Goal: Task Accomplishment & Management: Complete application form

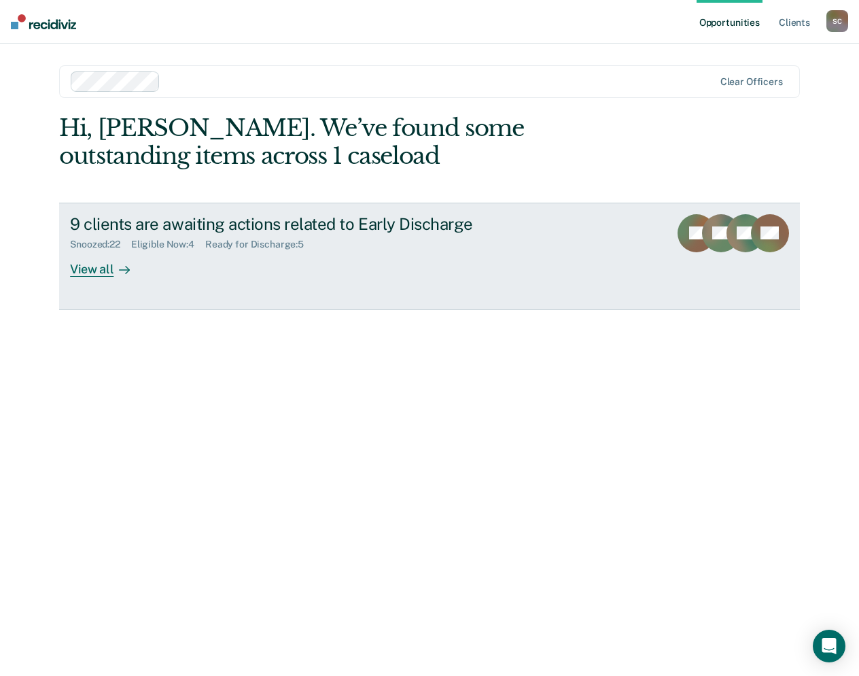
click at [150, 241] on div "Eligible Now : 4" at bounding box center [168, 245] width 74 height 12
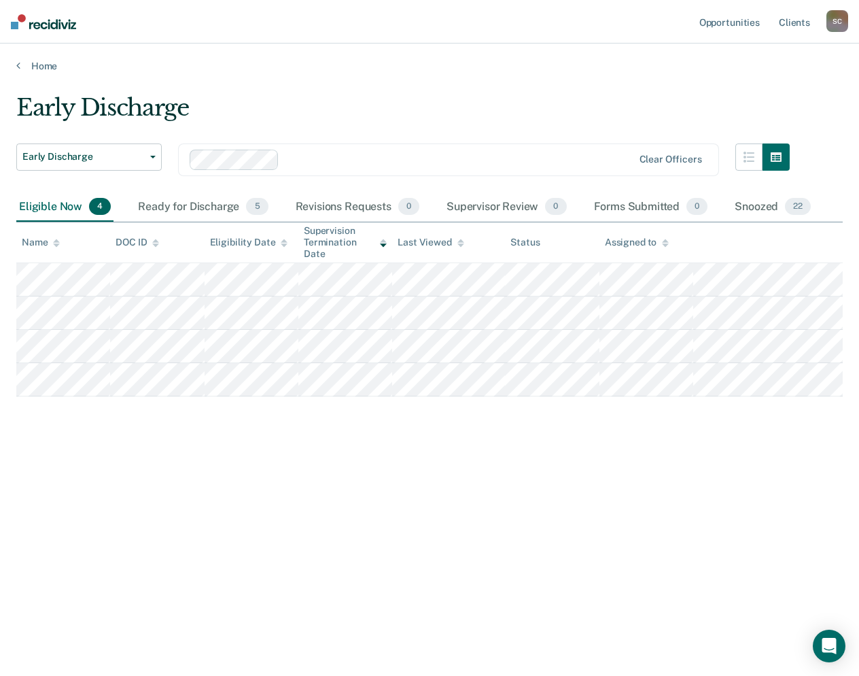
click at [53, 204] on div "Eligible Now 4" at bounding box center [64, 207] width 97 height 30
click at [190, 206] on div "Ready for Discharge 5" at bounding box center [202, 207] width 135 height 30
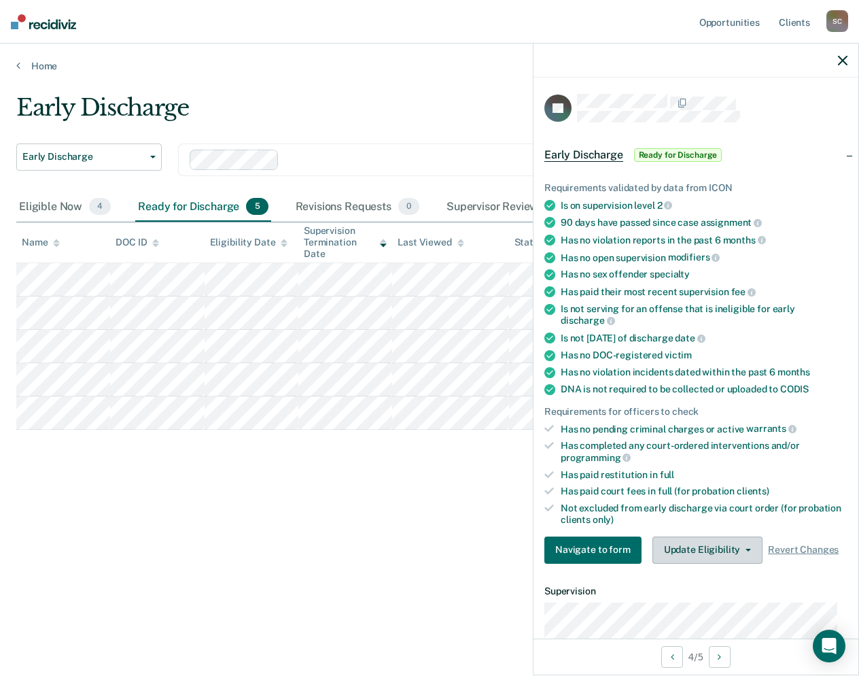
click at [746, 549] on icon "button" at bounding box center [748, 550] width 5 height 3
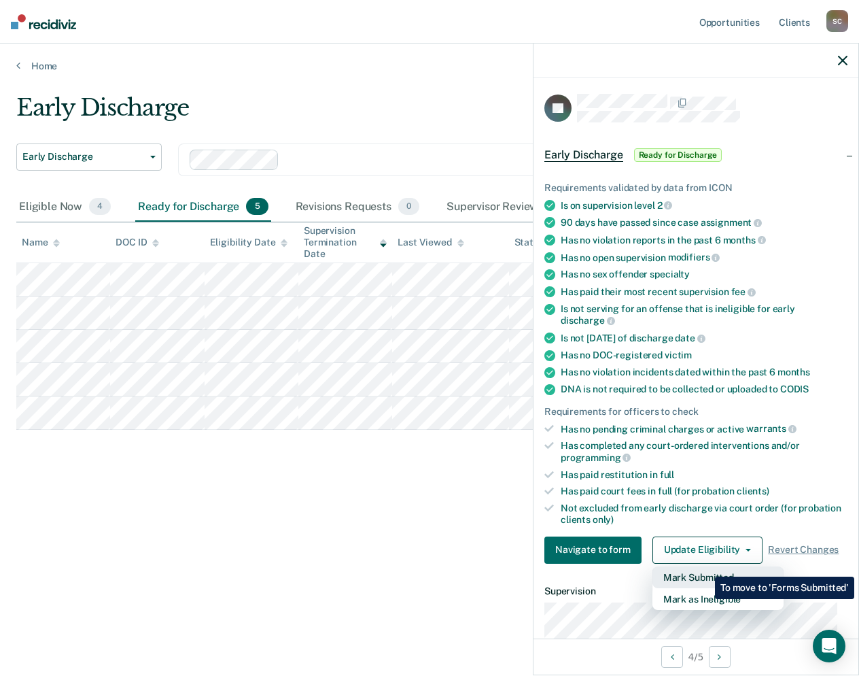
click at [705, 566] on button "Mark Submitted" at bounding box center [718, 577] width 131 height 22
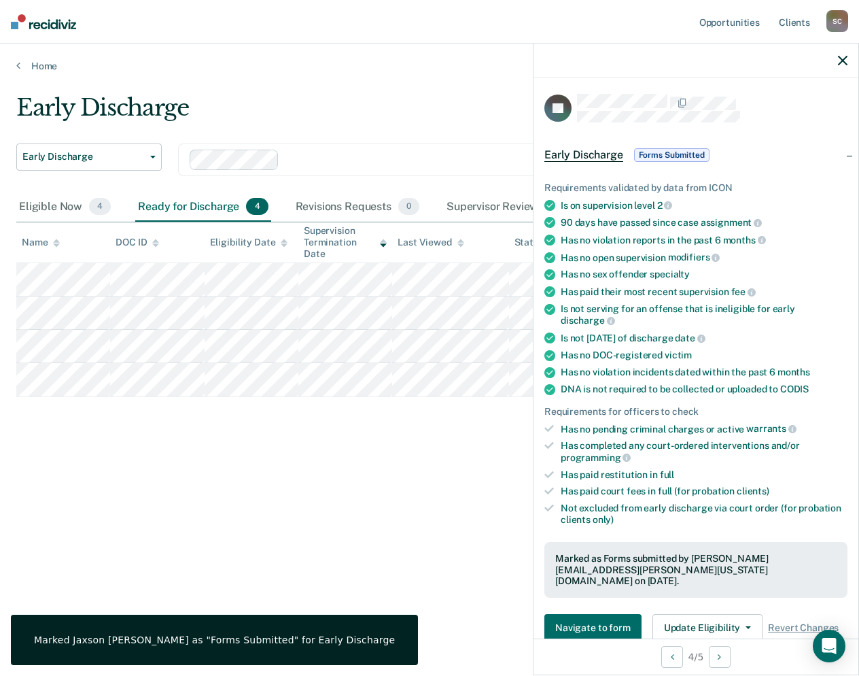
click at [847, 54] on button "button" at bounding box center [843, 60] width 10 height 12
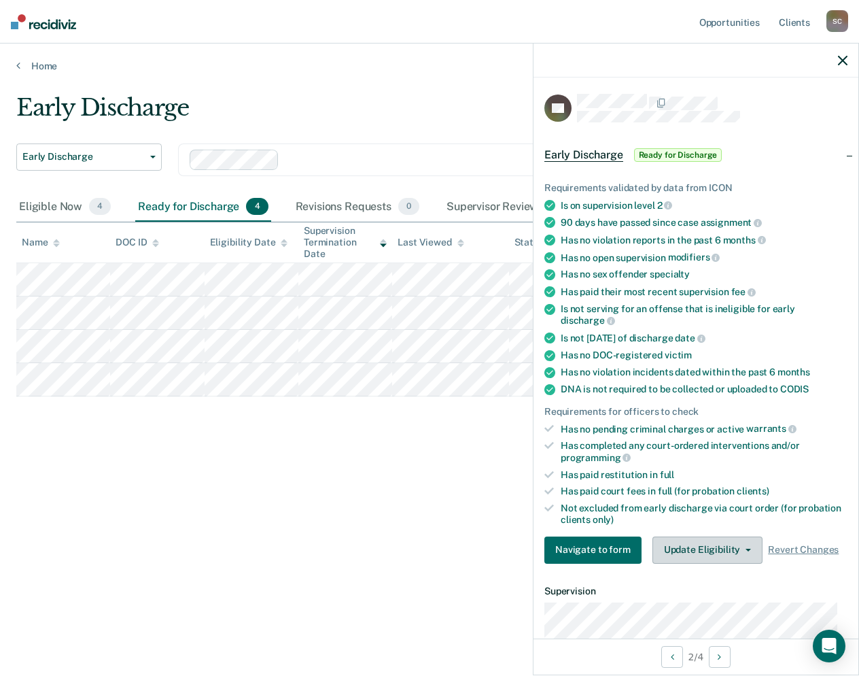
click at [746, 549] on icon "button" at bounding box center [748, 550] width 5 height 3
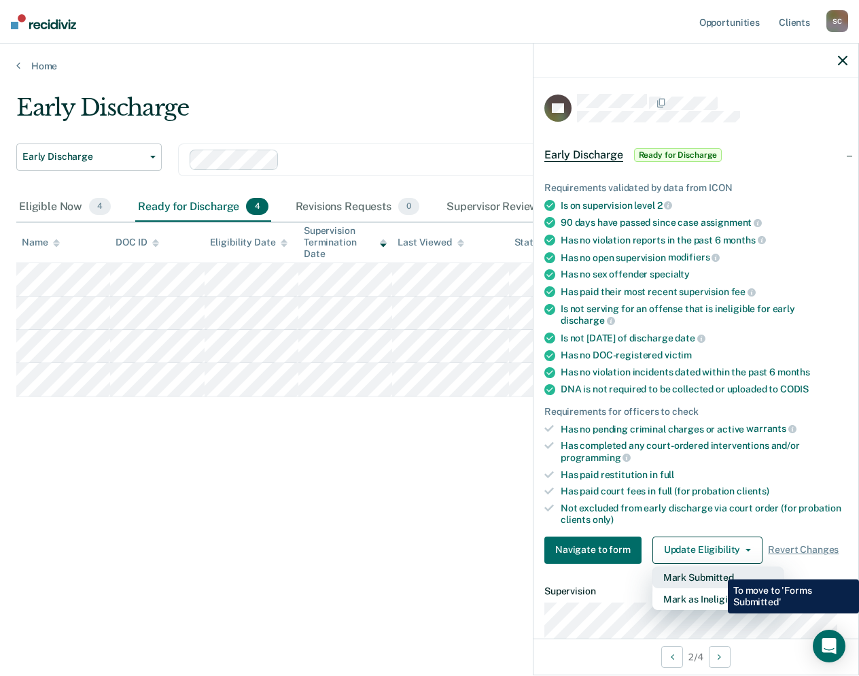
click at [718, 569] on button "Mark Submitted" at bounding box center [718, 577] width 131 height 22
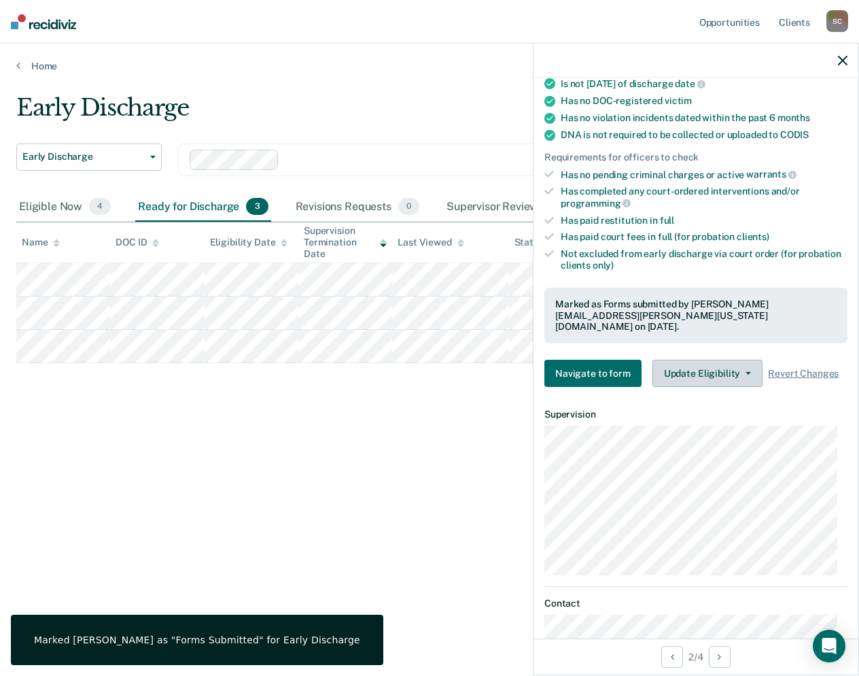
scroll to position [272, 0]
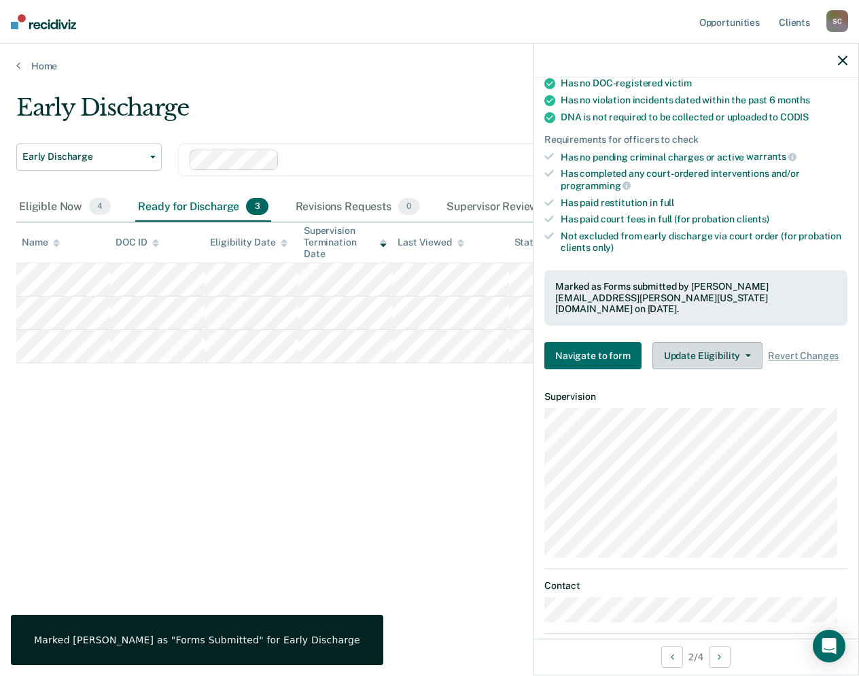
click at [737, 342] on button "Update Eligibility" at bounding box center [708, 355] width 110 height 27
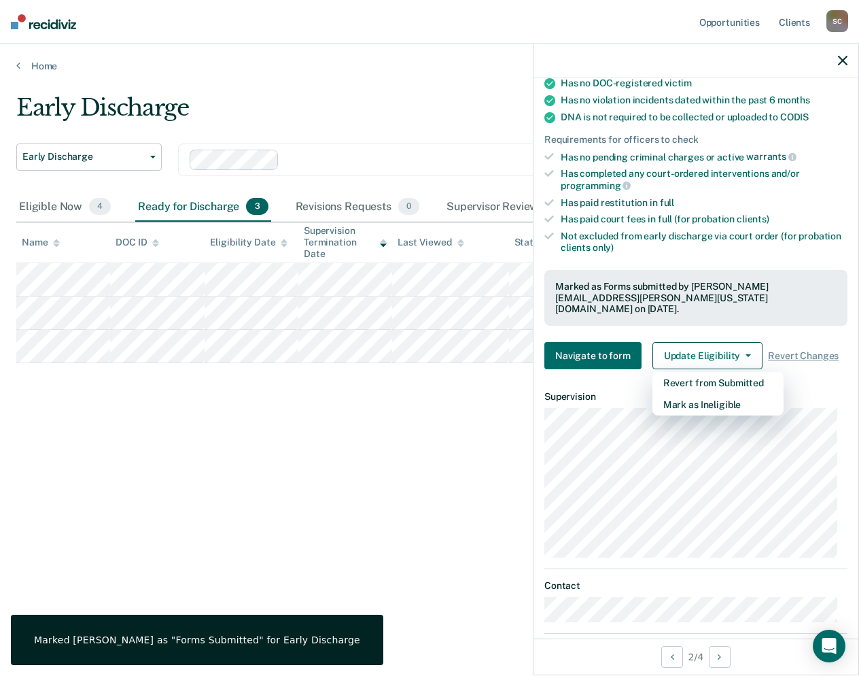
click at [330, 470] on div "Early Discharge Early Discharge Early Discharge Clear officers Eligible Now 4 R…" at bounding box center [429, 334] width 827 height 480
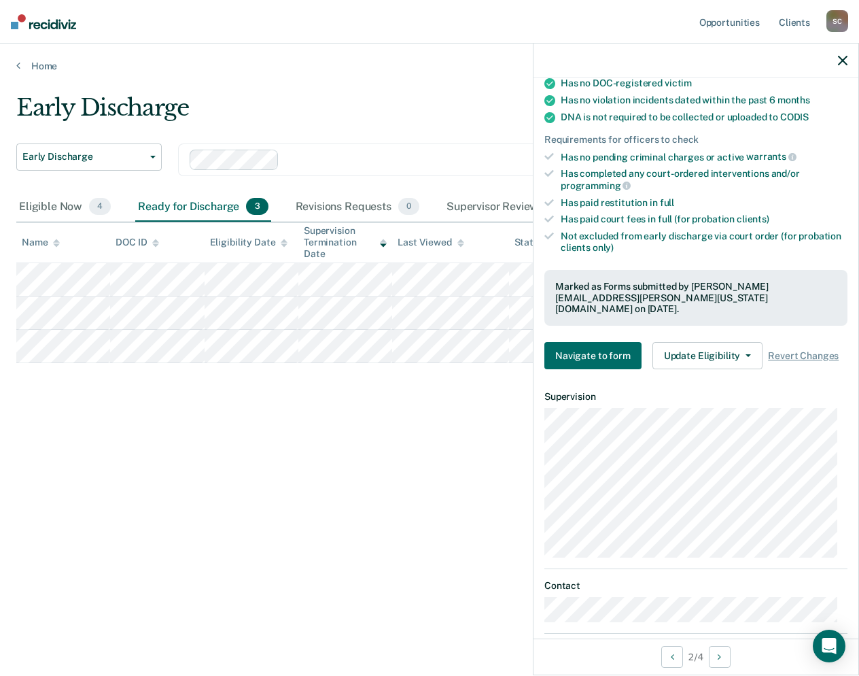
click at [846, 65] on icon "button" at bounding box center [843, 61] width 10 height 10
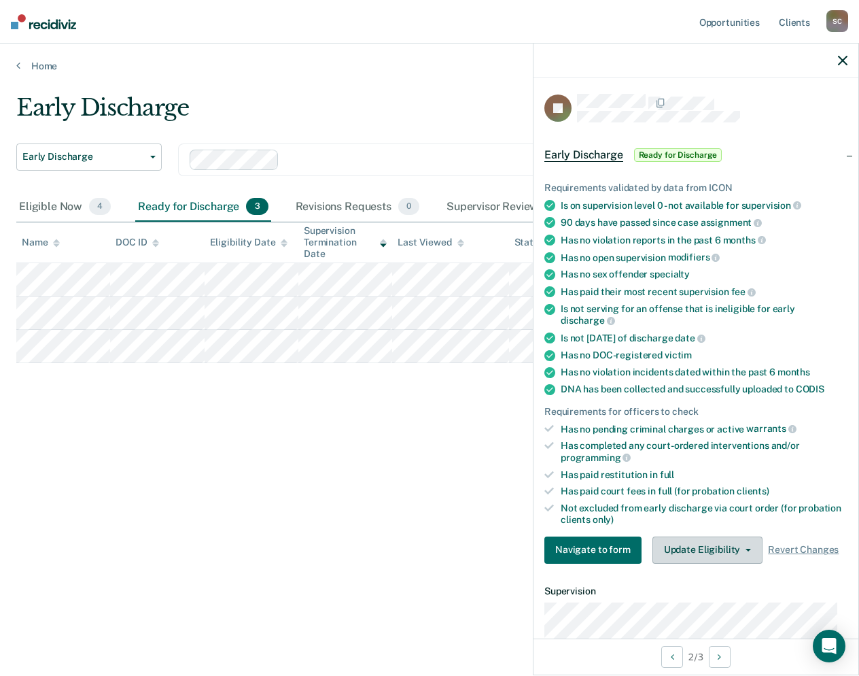
click at [748, 541] on button "Update Eligibility" at bounding box center [708, 549] width 110 height 27
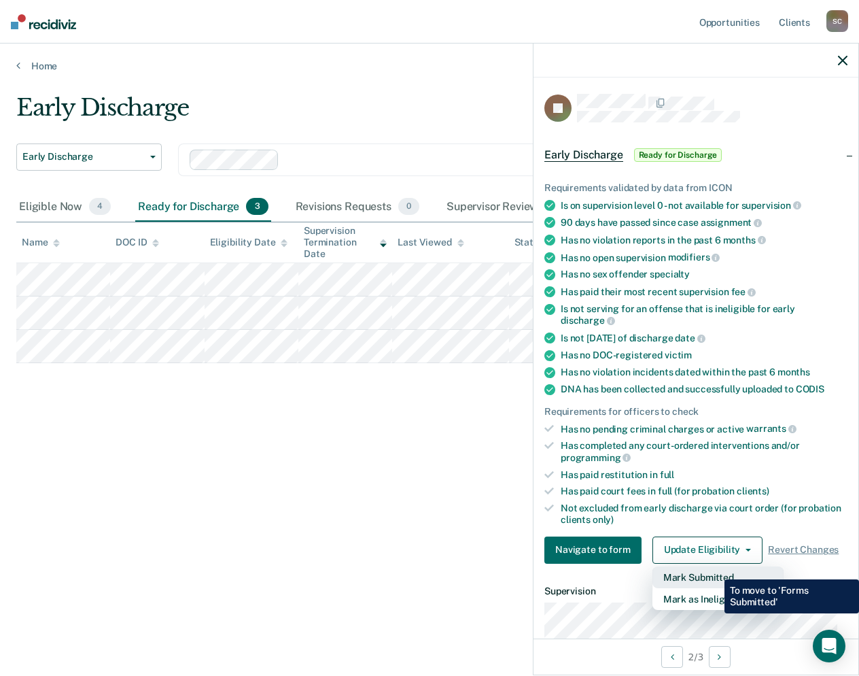
click at [715, 569] on button "Mark Submitted" at bounding box center [718, 577] width 131 height 22
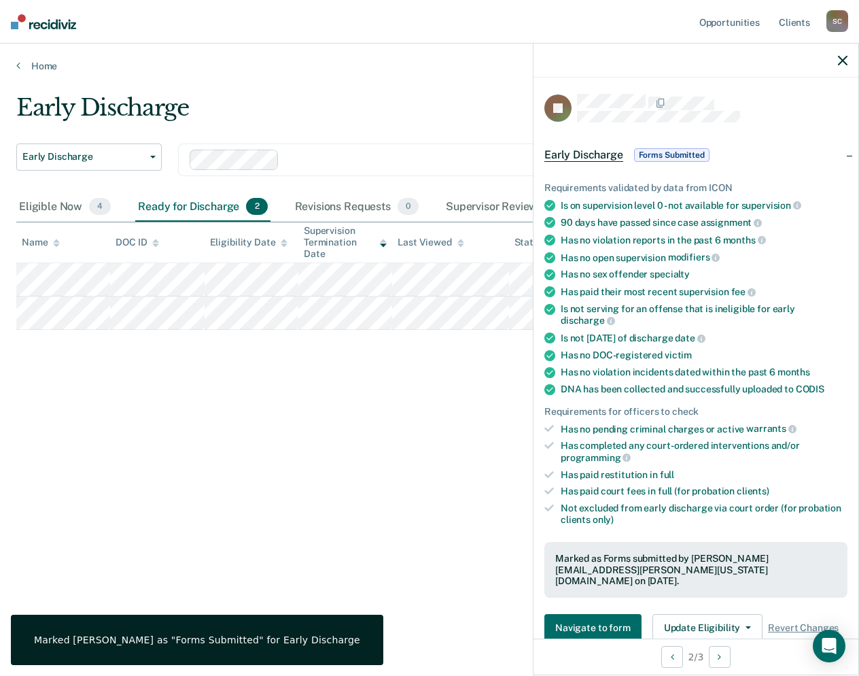
click at [435, 445] on div "Early Discharge Early Discharge Early Discharge Clear officers Eligible Now 4 R…" at bounding box center [429, 334] width 827 height 480
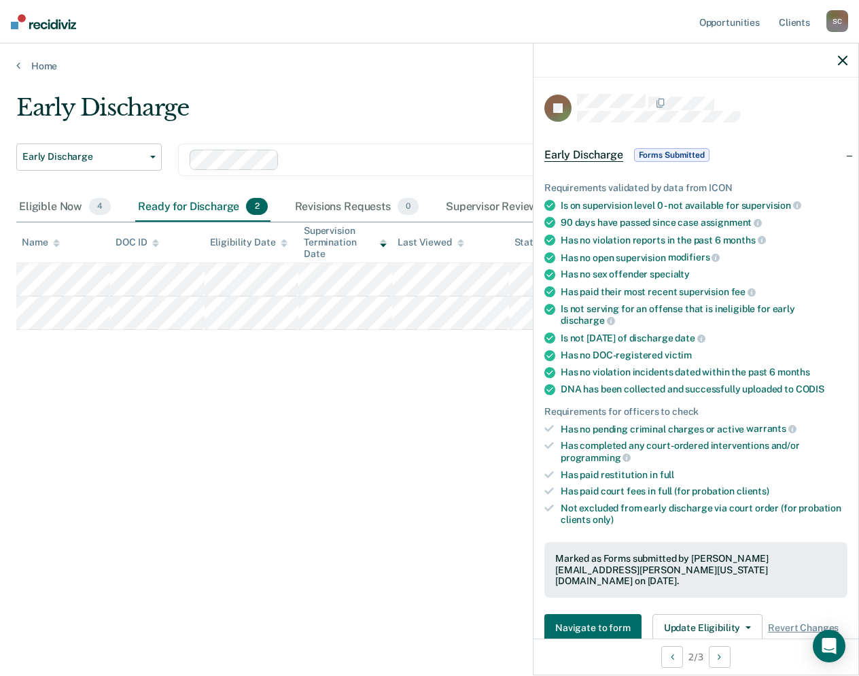
click at [844, 58] on icon "button" at bounding box center [843, 61] width 10 height 10
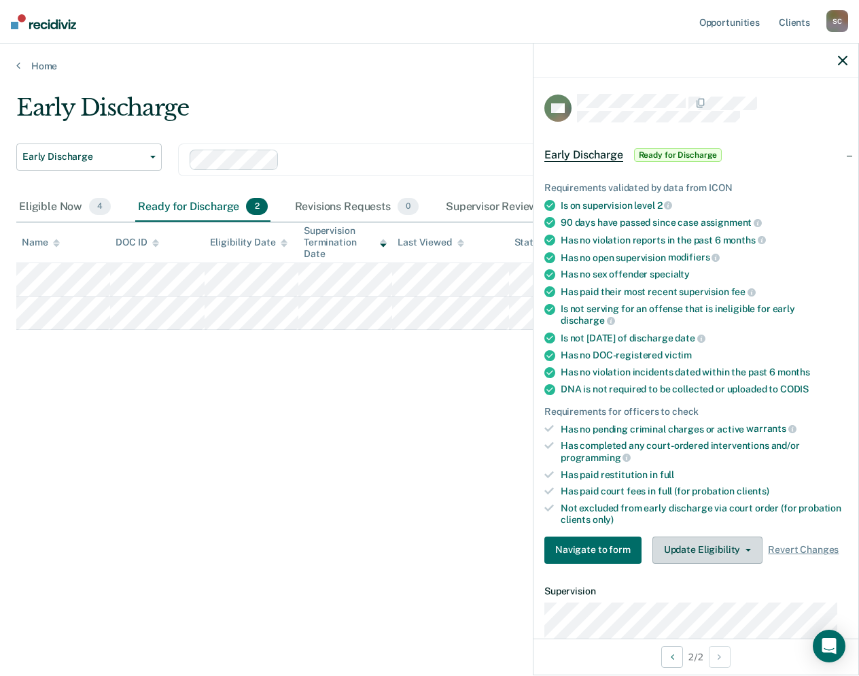
click at [742, 545] on button "Update Eligibility" at bounding box center [708, 549] width 110 height 27
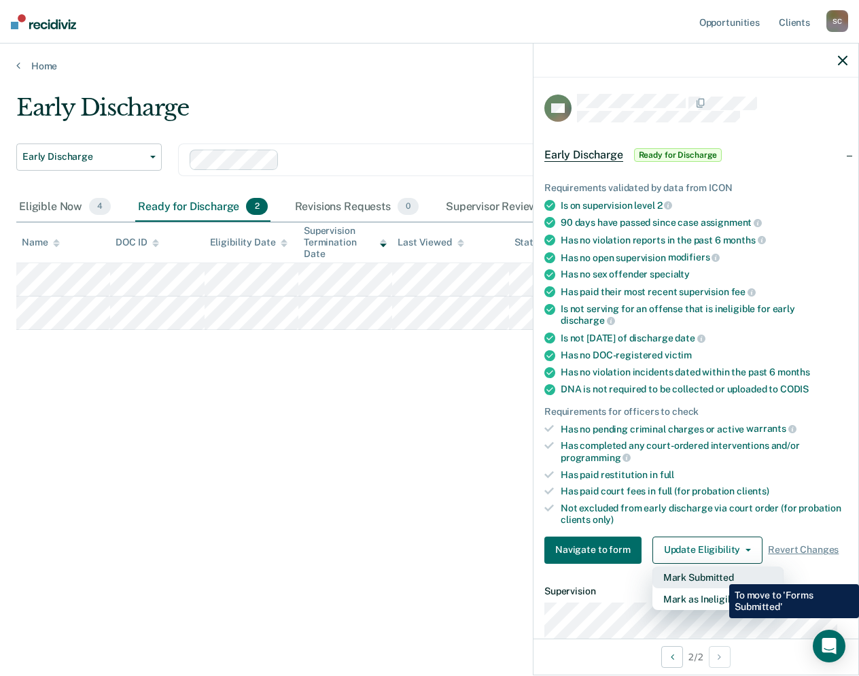
click at [719, 574] on button "Mark Submitted" at bounding box center [718, 577] width 131 height 22
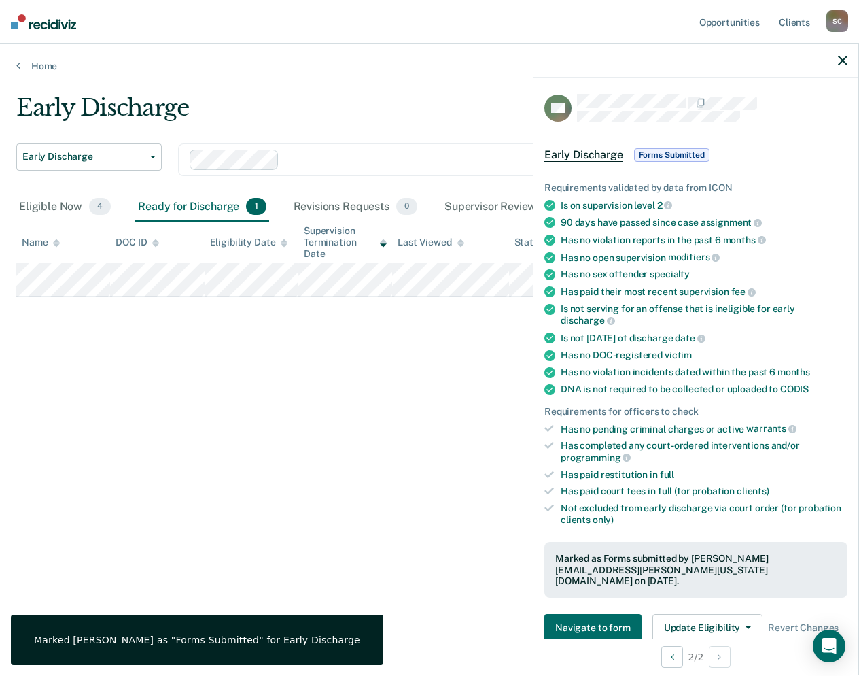
click at [462, 478] on div "Early Discharge Early Discharge Early Discharge Clear officers Eligible Now 4 R…" at bounding box center [429, 334] width 827 height 480
click at [844, 56] on icon "button" at bounding box center [843, 61] width 10 height 10
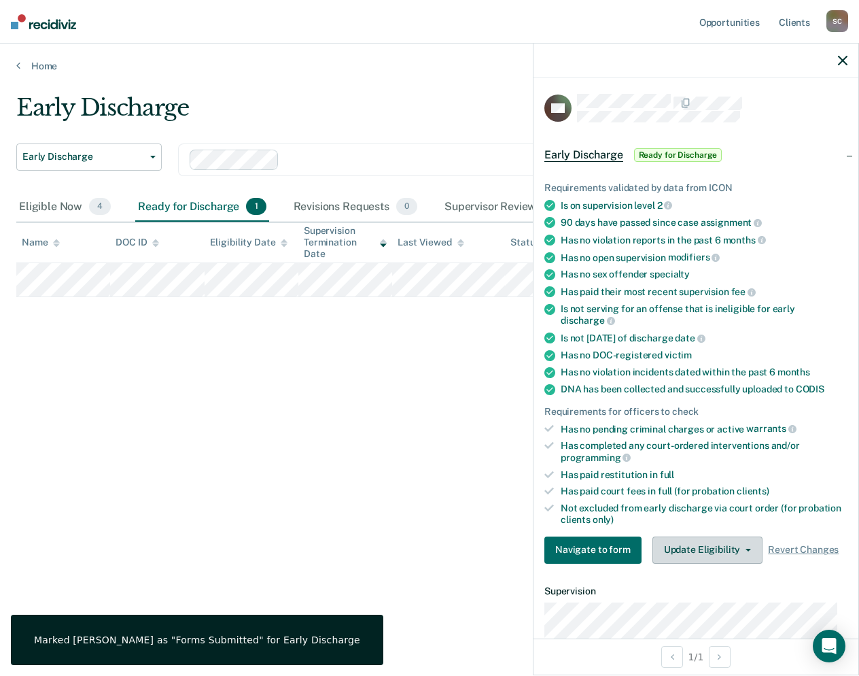
click at [746, 549] on icon "button" at bounding box center [748, 550] width 5 height 3
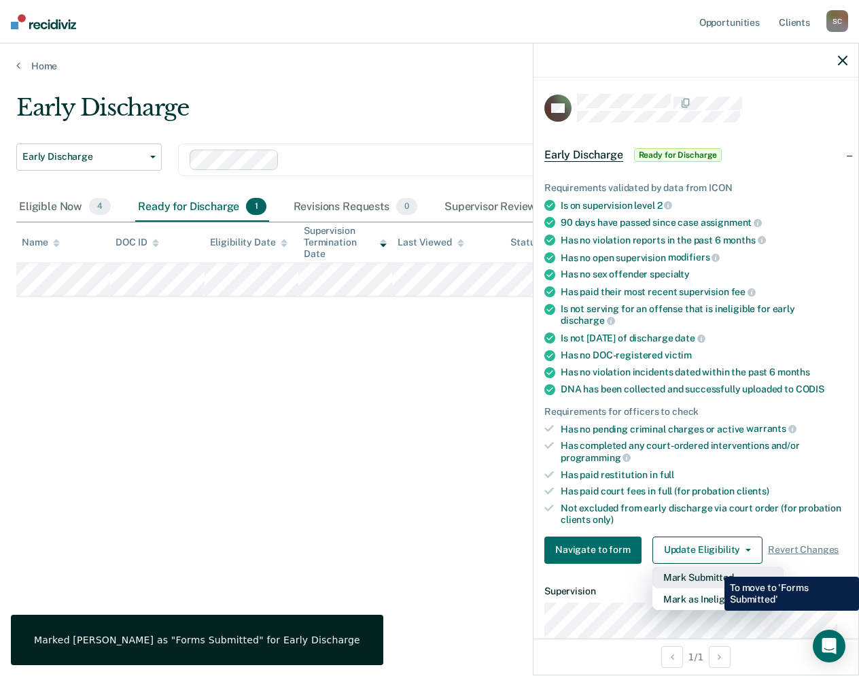
click at [708, 572] on button "Mark Submitted" at bounding box center [718, 577] width 131 height 22
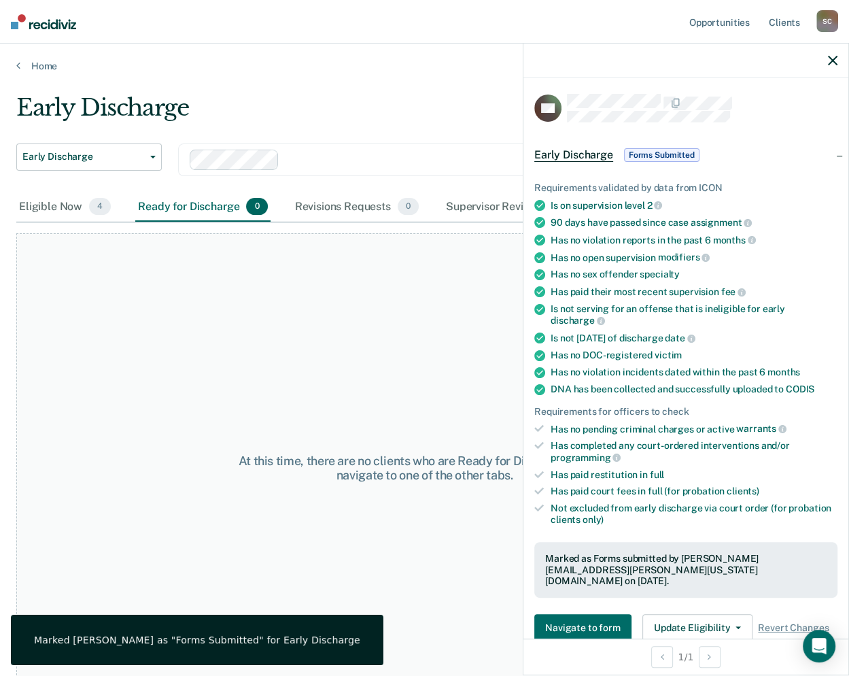
click at [342, 299] on div "At this time, there are no clients who are Ready for Discharge. Please navigate…" at bounding box center [424, 467] width 817 height 469
click at [832, 58] on icon "button" at bounding box center [833, 61] width 10 height 10
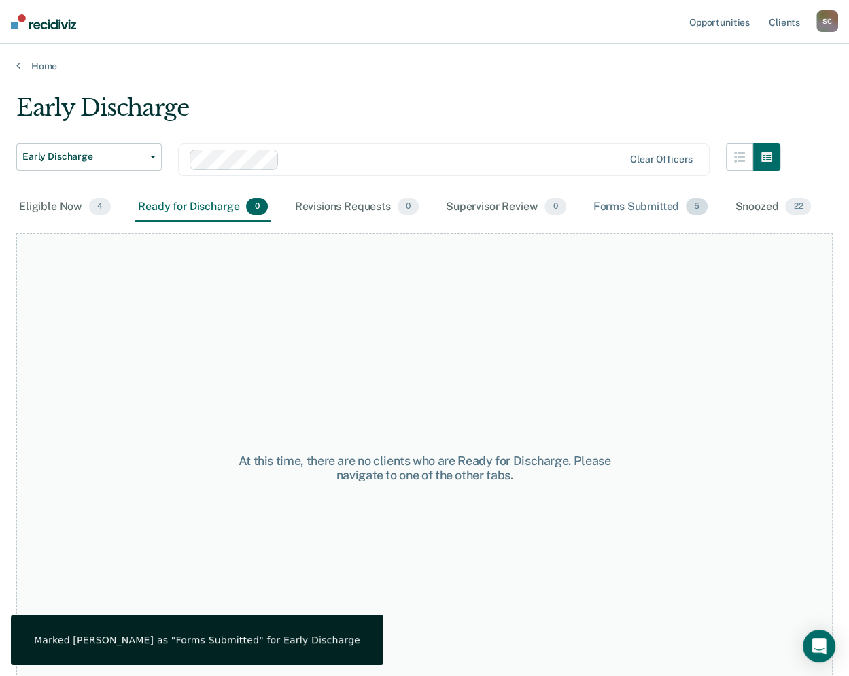
click at [646, 205] on div "Forms Submitted 5" at bounding box center [651, 207] width 120 height 30
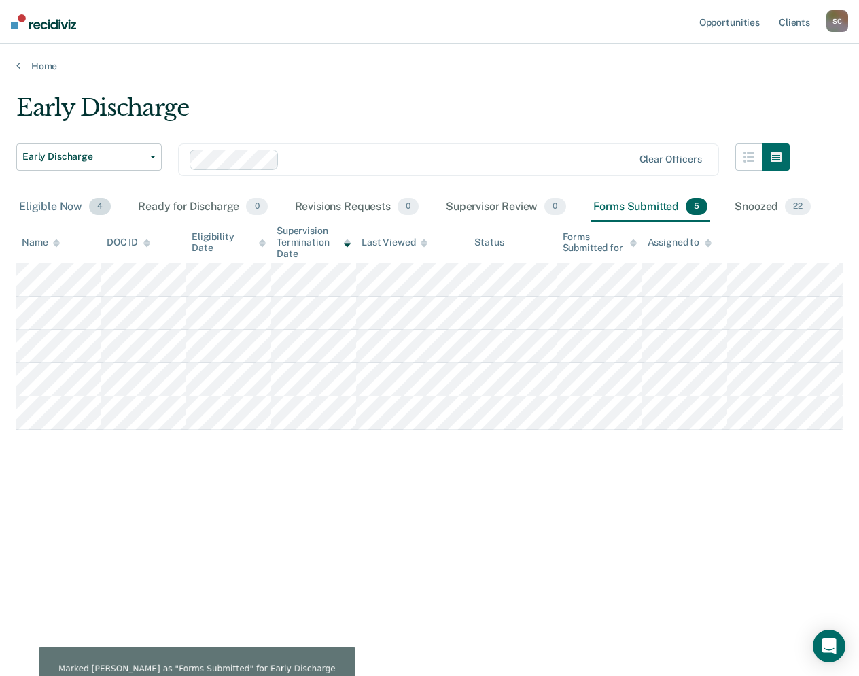
click at [73, 205] on div "Eligible Now 4" at bounding box center [64, 207] width 97 height 30
